Goal: Navigation & Orientation: Go to known website

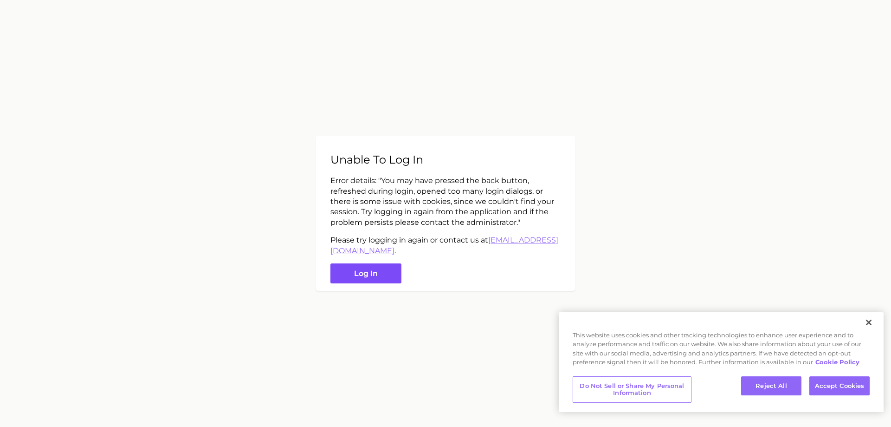
click at [387, 277] on button "Log in" at bounding box center [366, 273] width 71 height 20
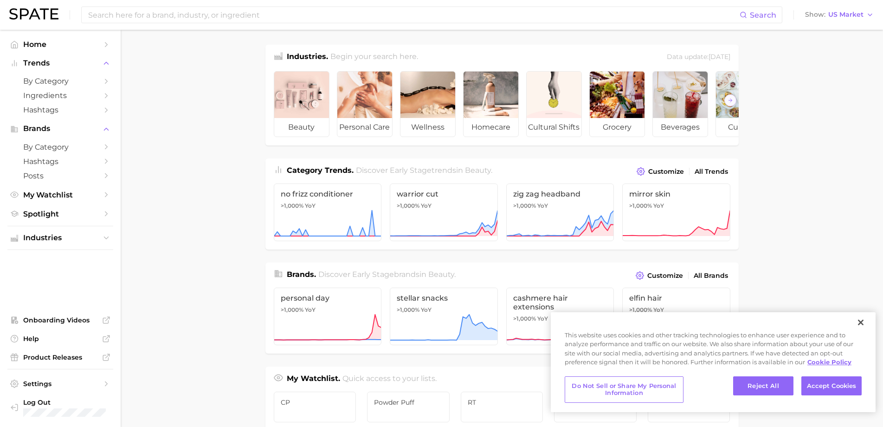
click at [40, 12] on img at bounding box center [33, 13] width 49 height 11
